Goal: Task Accomplishment & Management: Complete application form

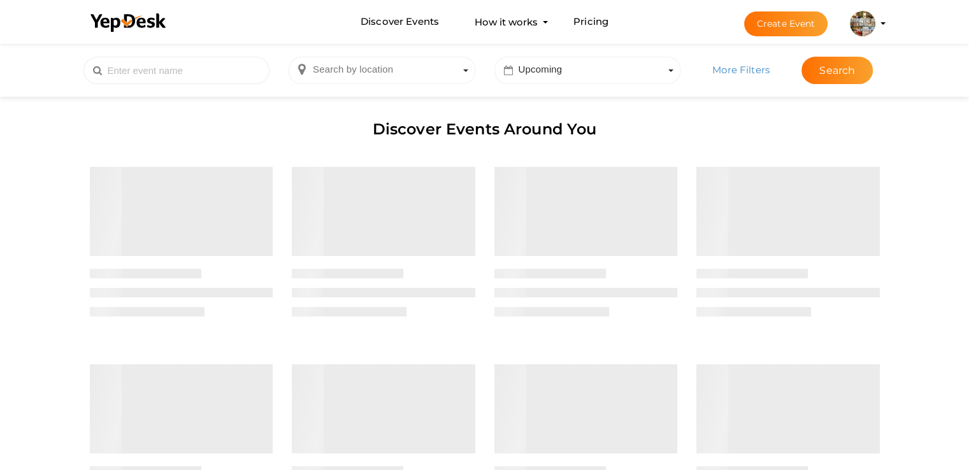
click at [876, 24] on button "Capablanca Chess School [EMAIL_ADDRESS][DOMAIN_NAME] Organization Profile My Ev…" at bounding box center [862, 23] width 33 height 27
click at [875, 24] on profile-pic at bounding box center [862, 23] width 25 height 10
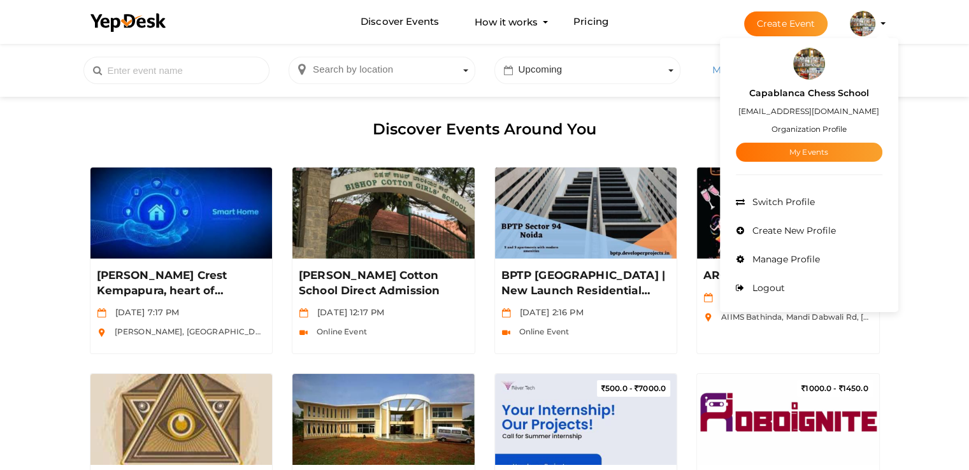
click at [211, 121] on div "Discover Events Around You" at bounding box center [484, 130] width 809 height 53
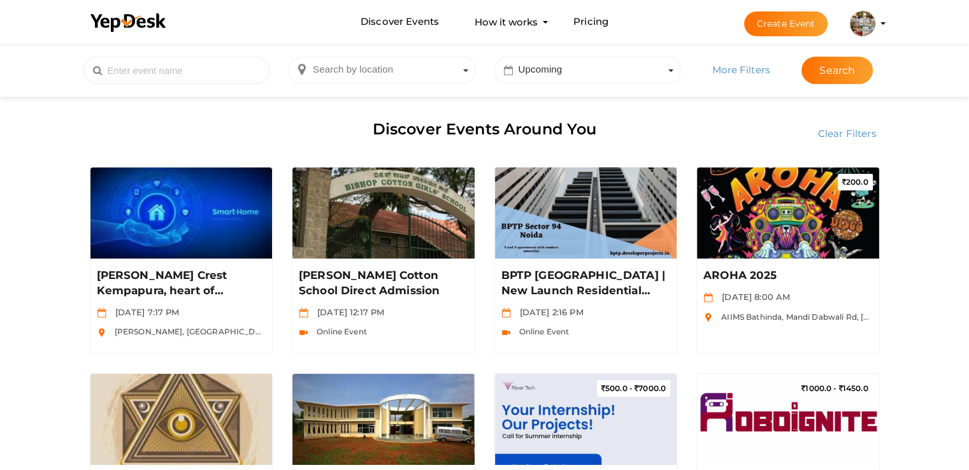
click at [886, 25] on li "Create Event [GEOGRAPHIC_DATA] [EMAIL_ADDRESS][DOMAIN_NAME] Organization Profil…" at bounding box center [803, 24] width 170 height 46
click at [880, 25] on li "Create Event [GEOGRAPHIC_DATA] [EMAIL_ADDRESS][DOMAIN_NAME] Organization Profil…" at bounding box center [803, 24] width 170 height 46
click at [881, 21] on li "Create Event [GEOGRAPHIC_DATA] [EMAIL_ADDRESS][DOMAIN_NAME] Organization Profil…" at bounding box center [803, 24] width 170 height 46
click at [861, 25] on img at bounding box center [862, 23] width 25 height 25
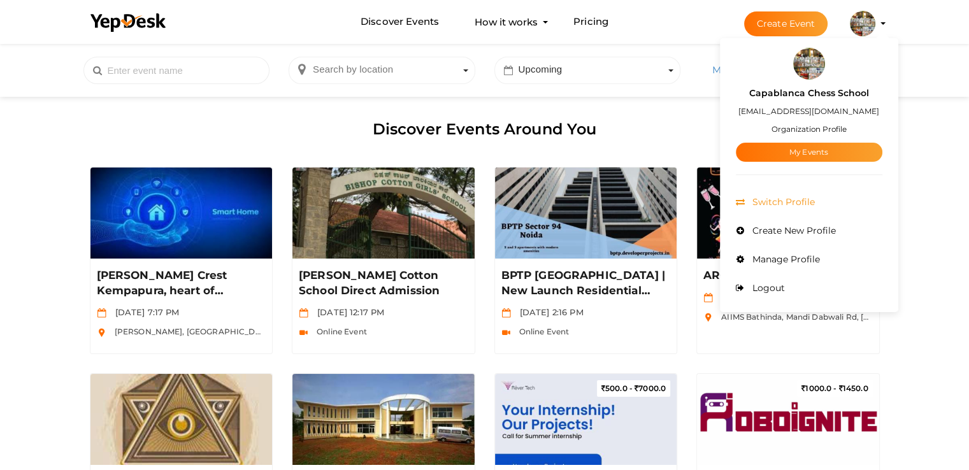
click at [793, 203] on span "Switch Profile" at bounding box center [782, 201] width 66 height 11
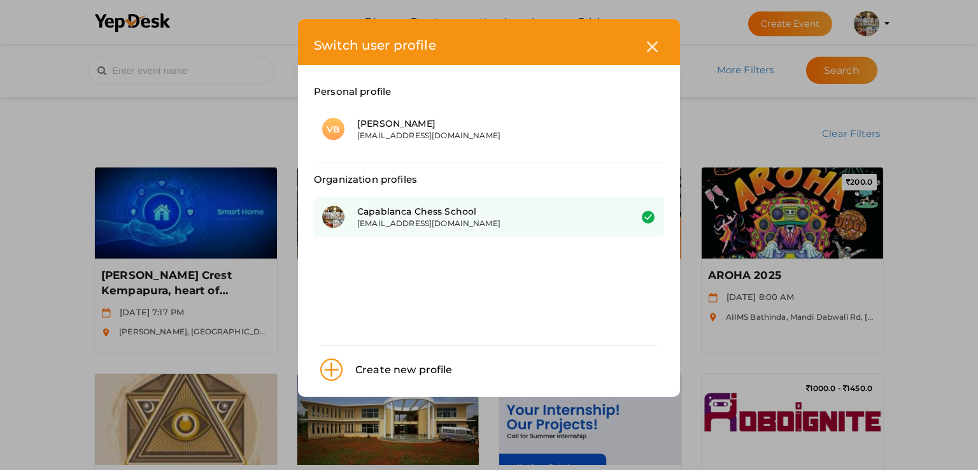
click at [517, 220] on div "[EMAIL_ADDRESS][DOMAIN_NAME]" at bounding box center [484, 223] width 254 height 11
click at [648, 41] on icon at bounding box center [652, 46] width 11 height 11
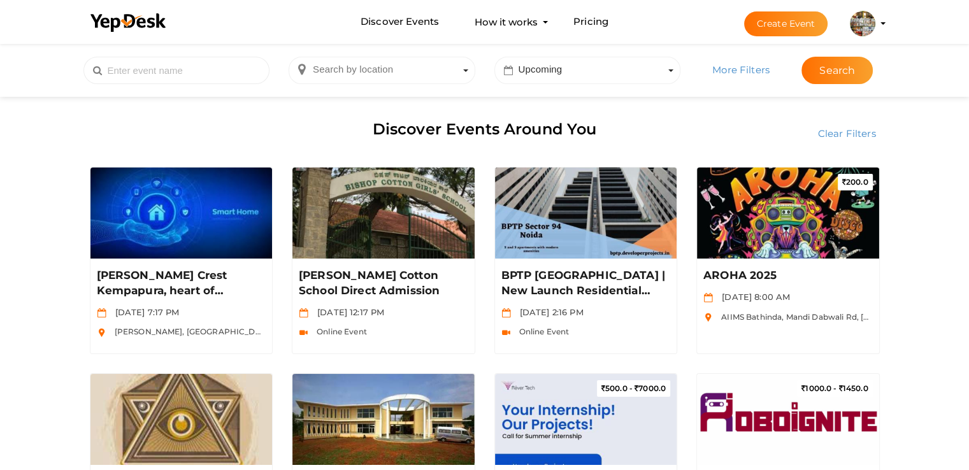
click at [880, 26] on li "Create Event [GEOGRAPHIC_DATA] [EMAIL_ADDRESS][DOMAIN_NAME] Organization Profil…" at bounding box center [803, 24] width 170 height 46
click at [866, 23] on img at bounding box center [862, 23] width 25 height 25
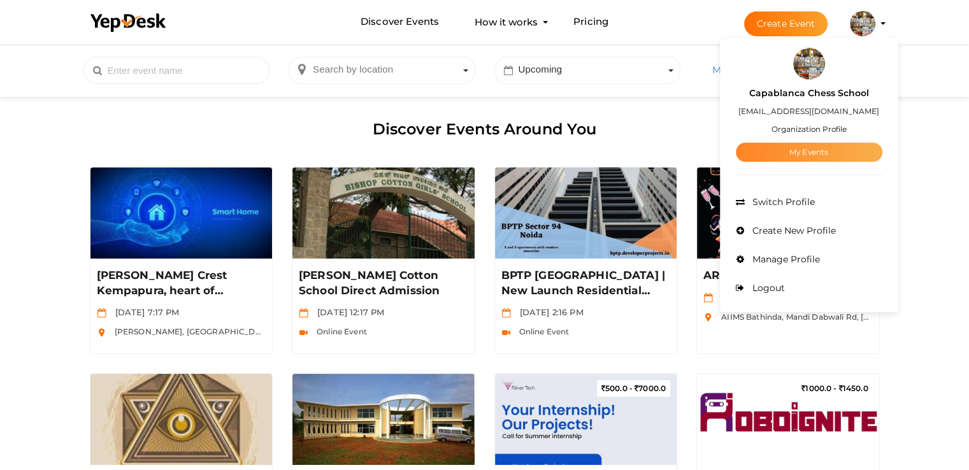
click at [816, 151] on link "My Events" at bounding box center [809, 152] width 146 height 19
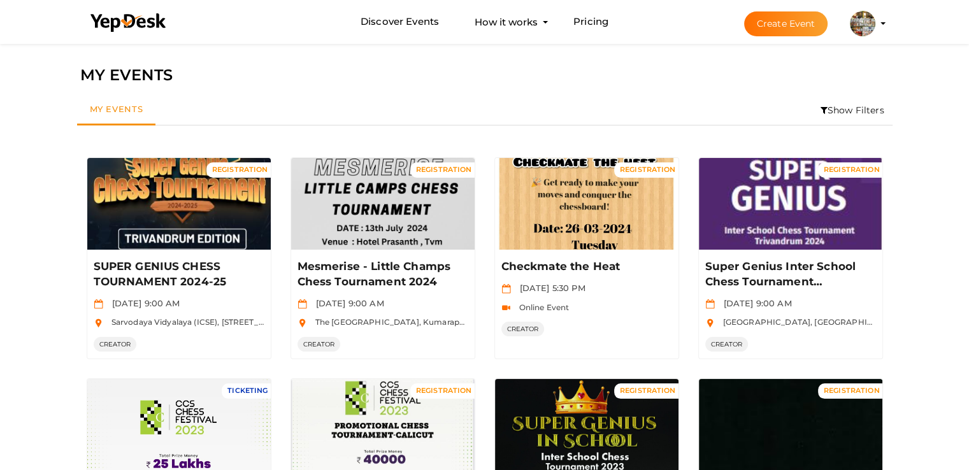
click at [840, 110] on li "Show Filters" at bounding box center [852, 110] width 80 height 29
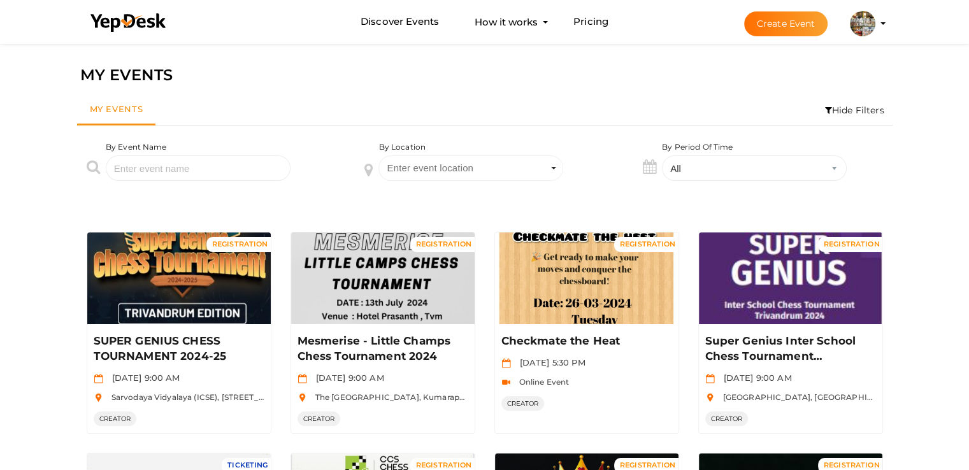
click at [773, 24] on button "Create Event" at bounding box center [786, 23] width 84 height 25
